Goal: Complete application form

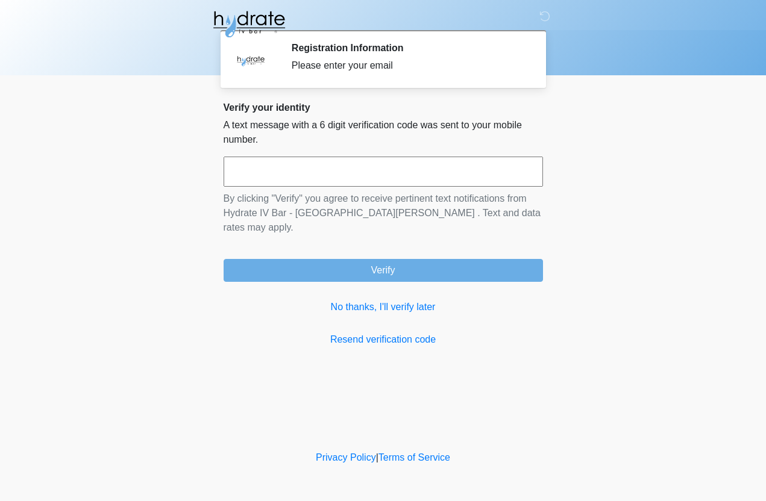
click at [296, 175] on input "text" at bounding box center [383, 172] width 319 height 30
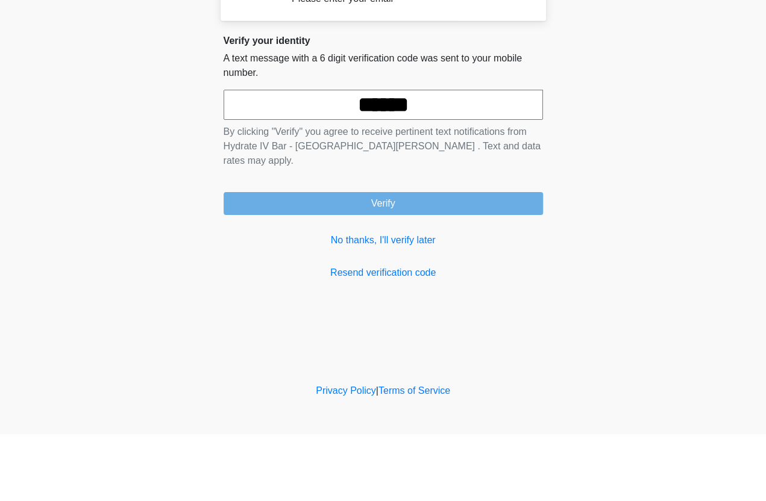
type input "******"
click at [484, 259] on button "Verify" at bounding box center [383, 270] width 319 height 23
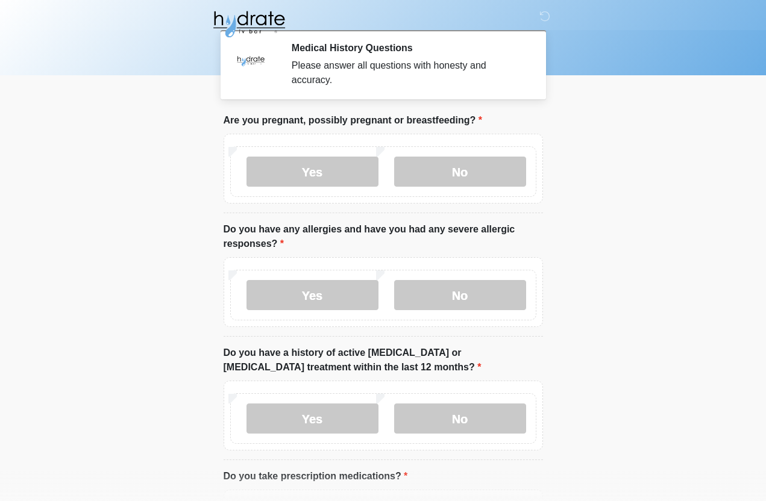
click at [477, 172] on label "No" at bounding box center [460, 172] width 132 height 30
click at [479, 302] on label "No" at bounding box center [460, 295] width 132 height 30
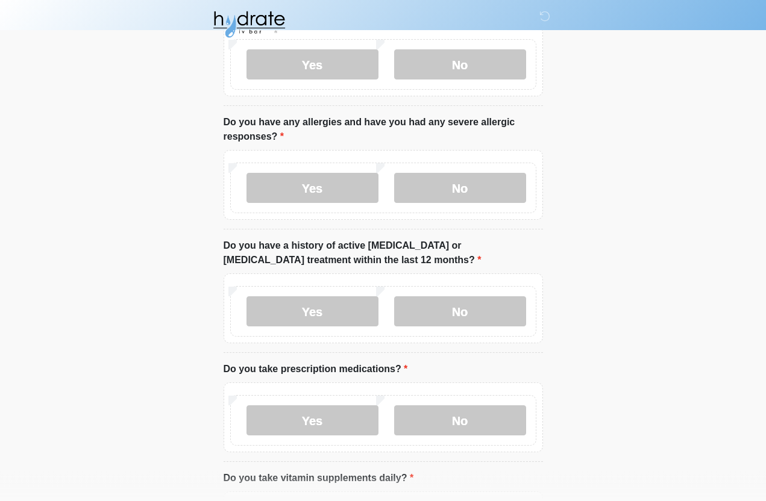
click at [487, 324] on label "No" at bounding box center [460, 312] width 132 height 30
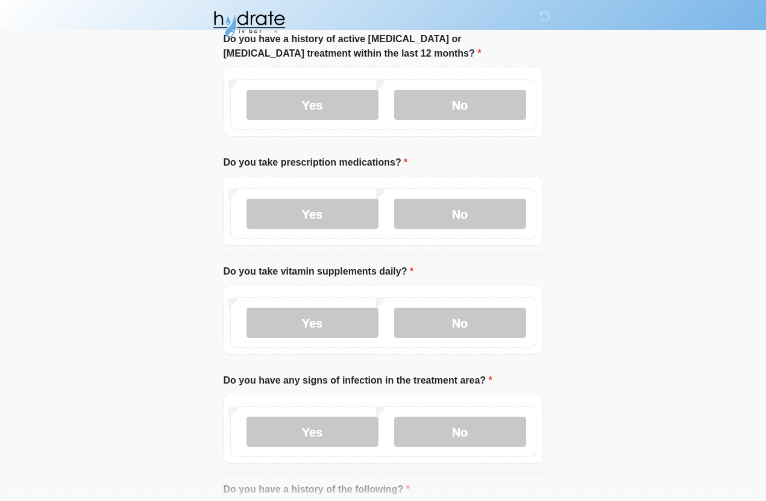
click at [339, 217] on label "Yes" at bounding box center [313, 214] width 132 height 30
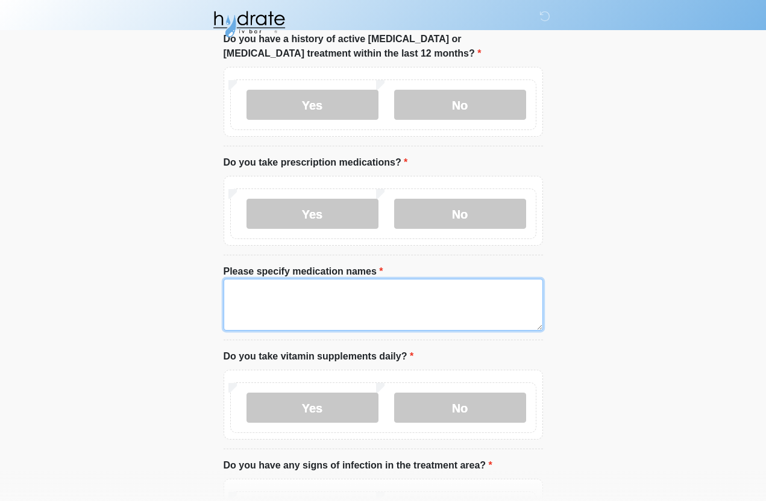
click at [331, 300] on textarea "Please specify medication names" at bounding box center [383, 305] width 319 height 52
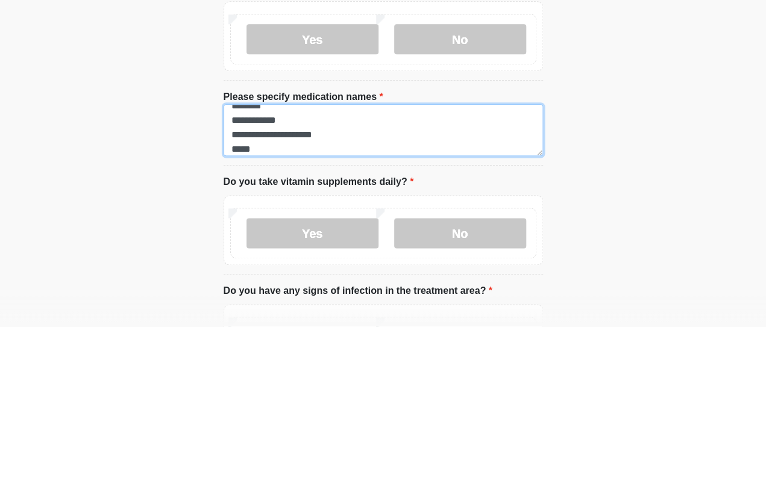
scroll to position [10, 0]
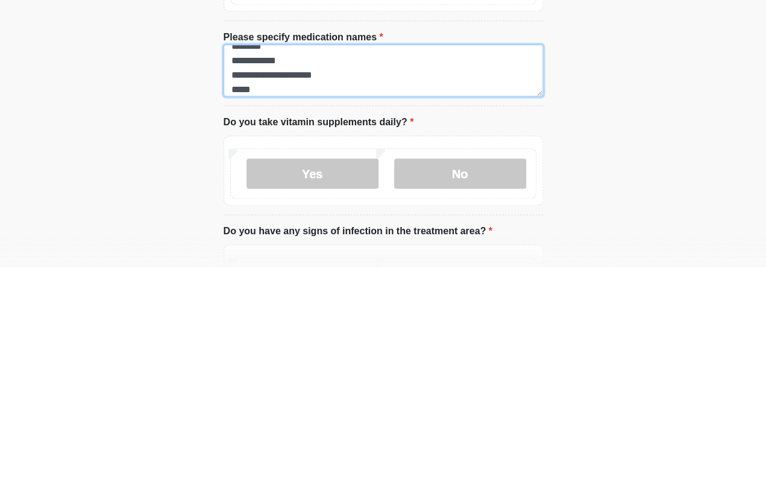
type textarea "**********"
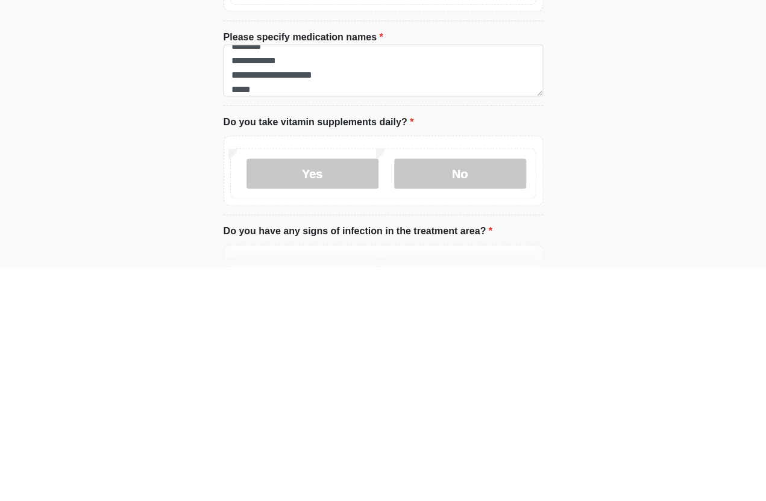
click at [464, 393] on label "No" at bounding box center [460, 408] width 132 height 30
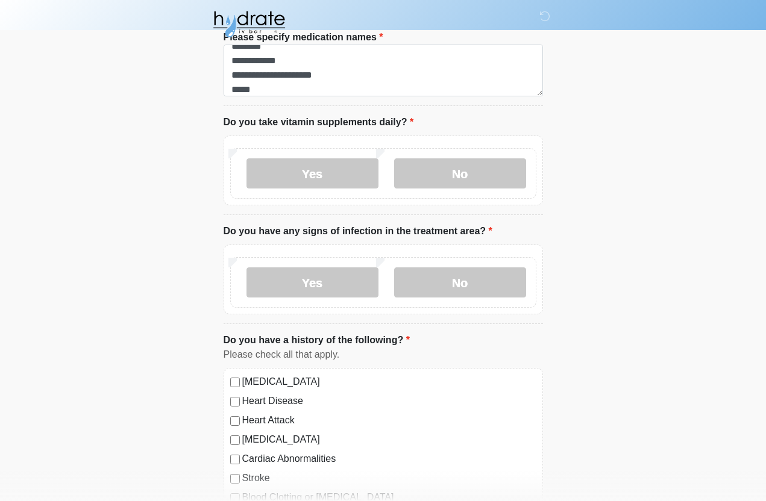
click at [491, 280] on label "No" at bounding box center [460, 283] width 132 height 30
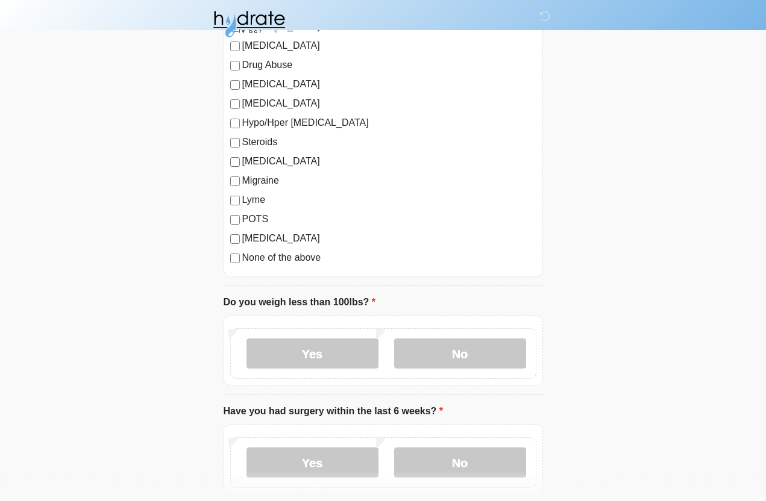
scroll to position [1291, 0]
click at [260, 260] on label "None of the above" at bounding box center [389, 257] width 294 height 14
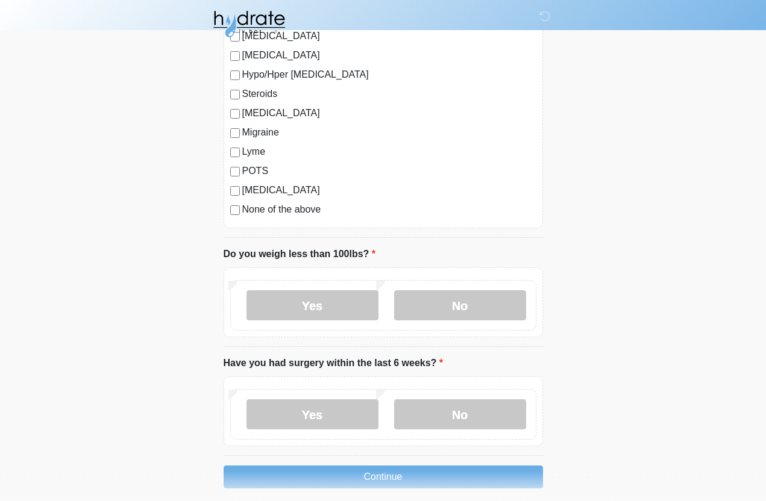
scroll to position [1342, 0]
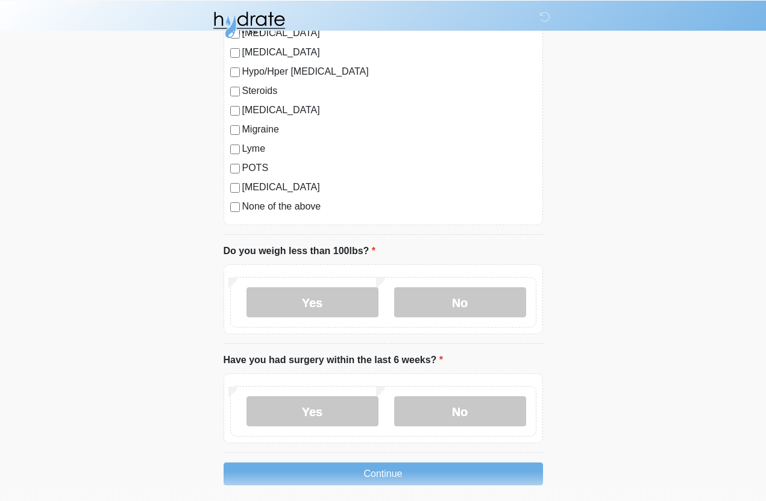
click at [445, 307] on label "No" at bounding box center [460, 302] width 132 height 30
click at [439, 410] on label "No" at bounding box center [460, 411] width 132 height 30
click at [483, 478] on button "Continue" at bounding box center [383, 473] width 319 height 23
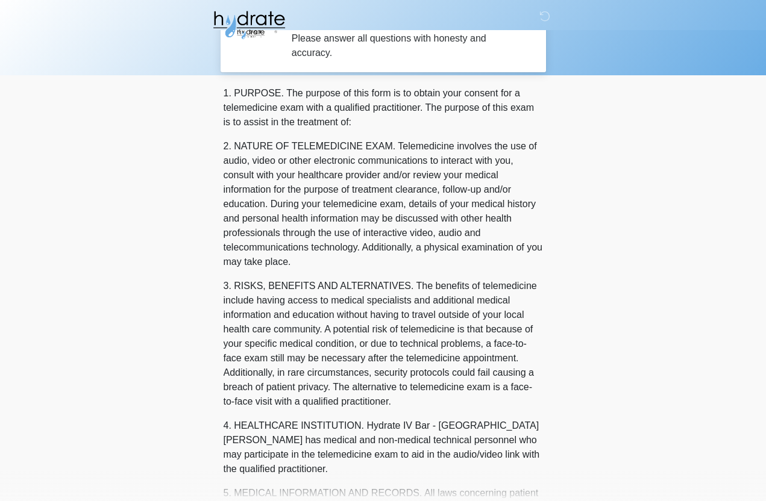
scroll to position [0, 0]
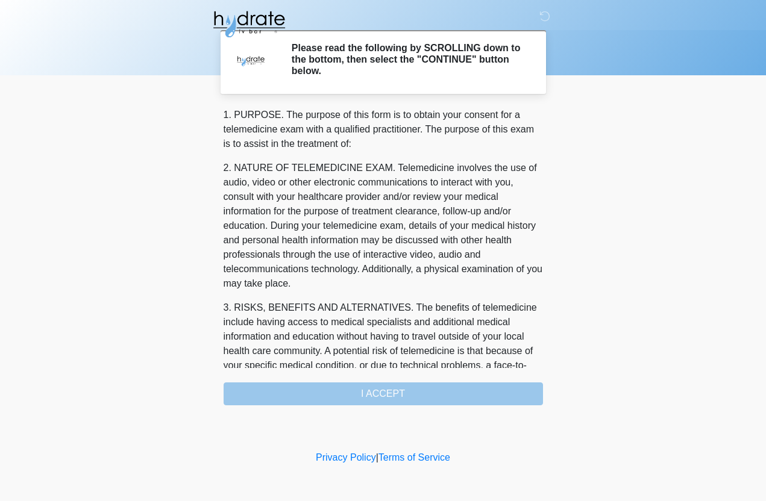
click at [494, 389] on div "1. PURPOSE. The purpose of this form is to obtain your consent for a telemedici…" at bounding box center [383, 257] width 319 height 298
click at [423, 398] on div "1. PURPOSE. The purpose of this form is to obtain your consent for a telemedici…" at bounding box center [383, 257] width 319 height 298
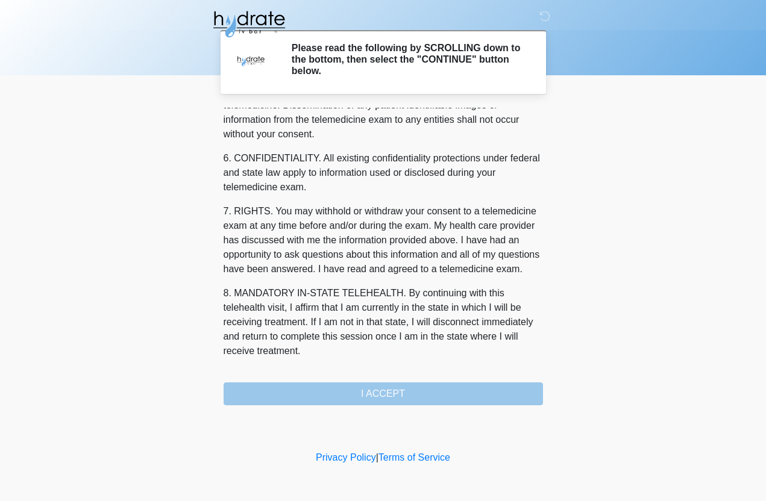
scroll to position [453, 0]
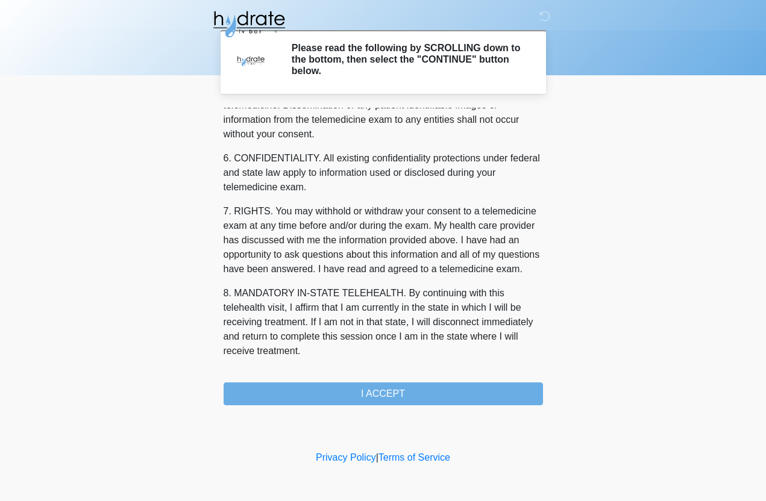
click at [445, 402] on button "I ACCEPT" at bounding box center [383, 394] width 319 height 23
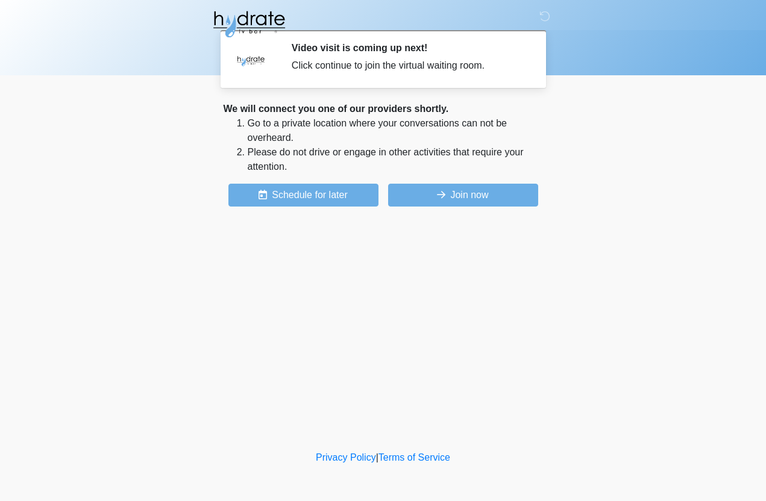
click at [502, 203] on button "Join now" at bounding box center [463, 195] width 150 height 23
